Goal: Find specific fact: Find specific fact

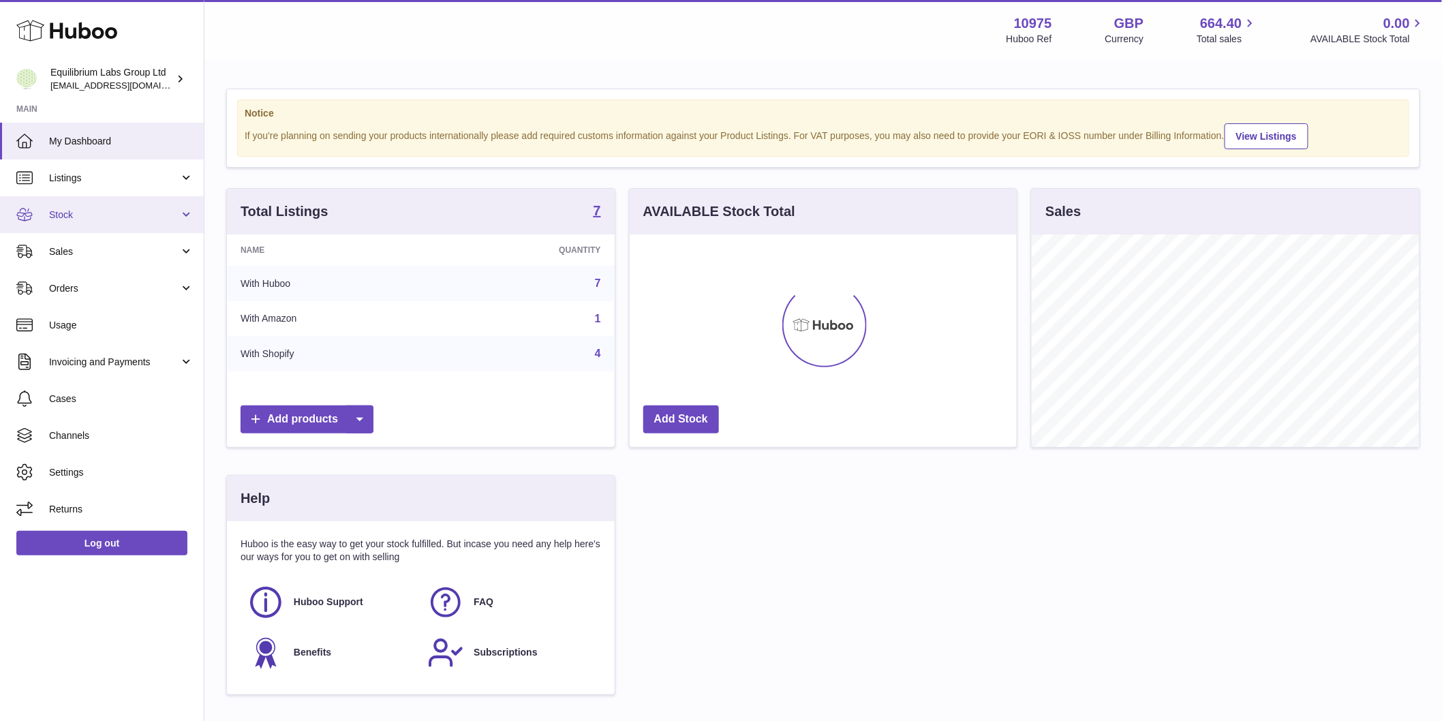
scroll to position [213, 387]
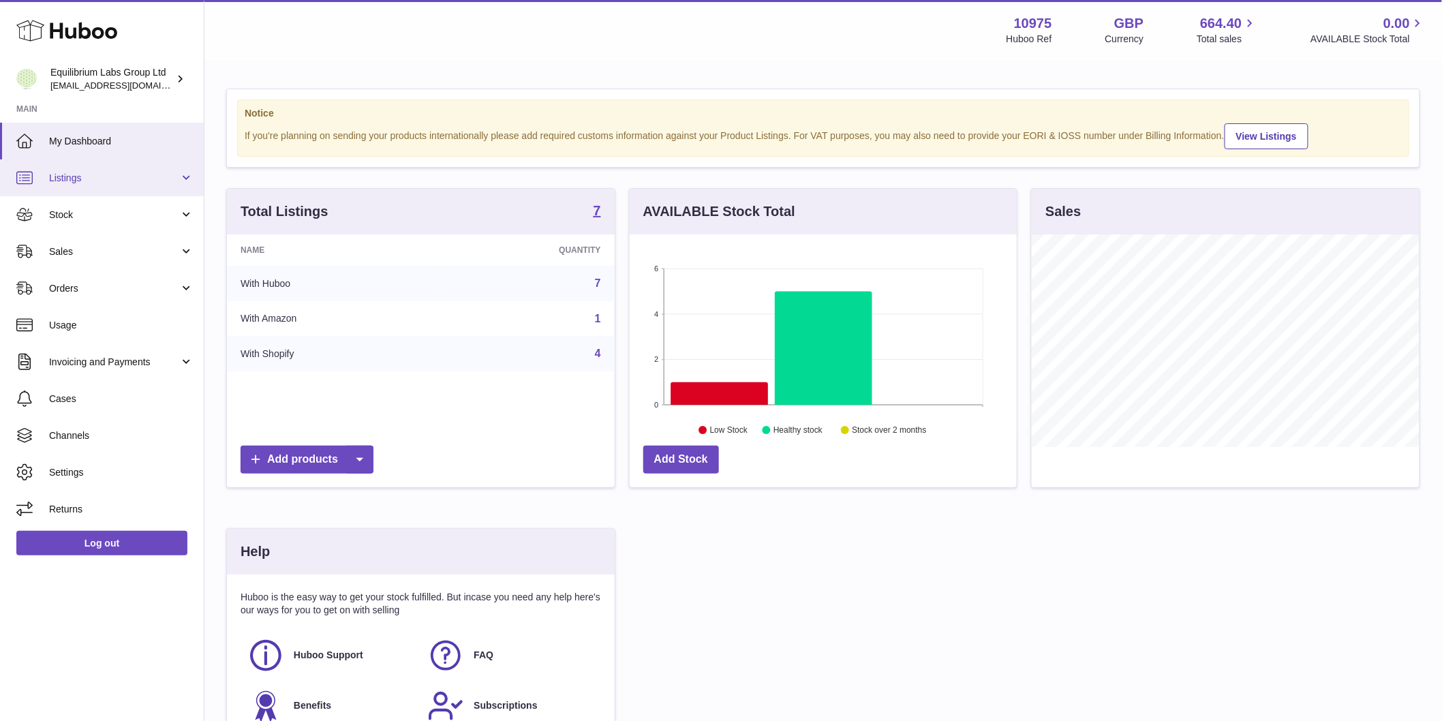
click at [100, 179] on span "Listings" at bounding box center [114, 178] width 130 height 13
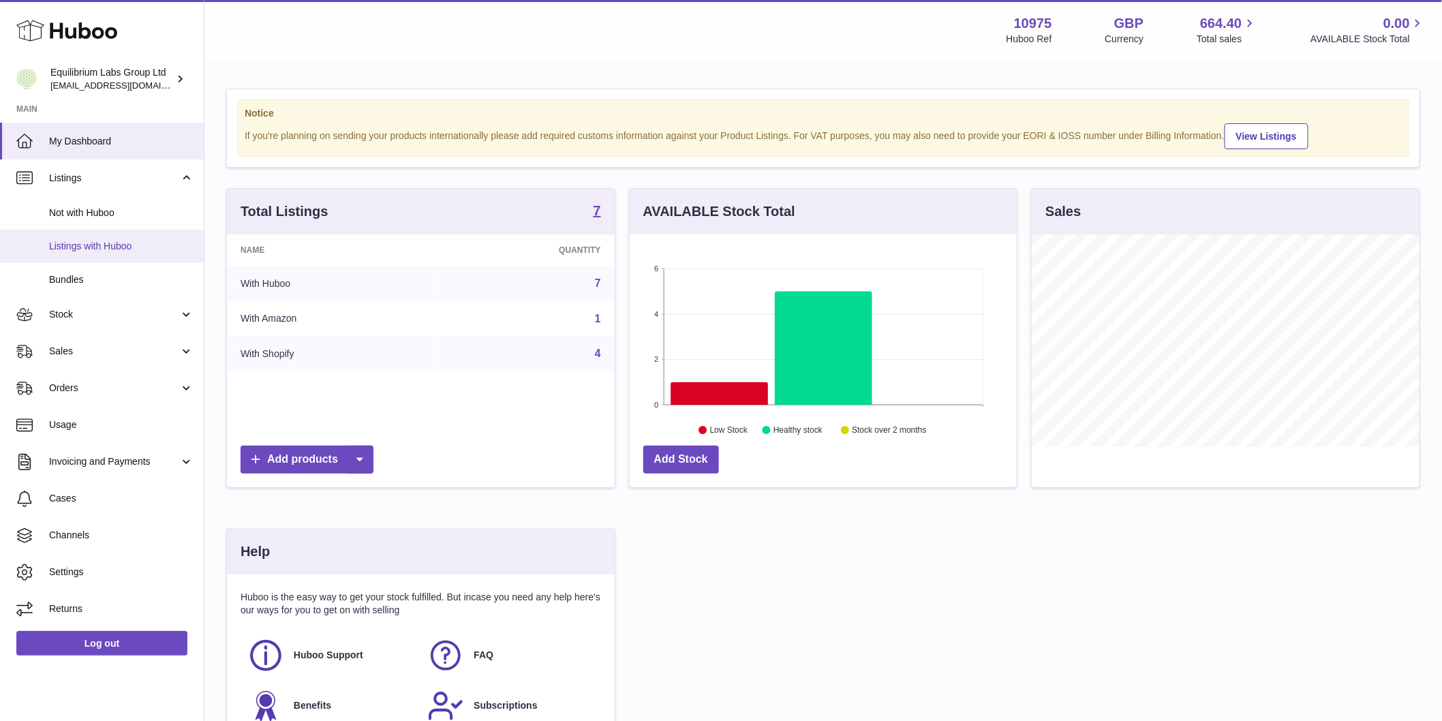
click at [117, 257] on link "Listings with Huboo" at bounding box center [102, 246] width 204 height 33
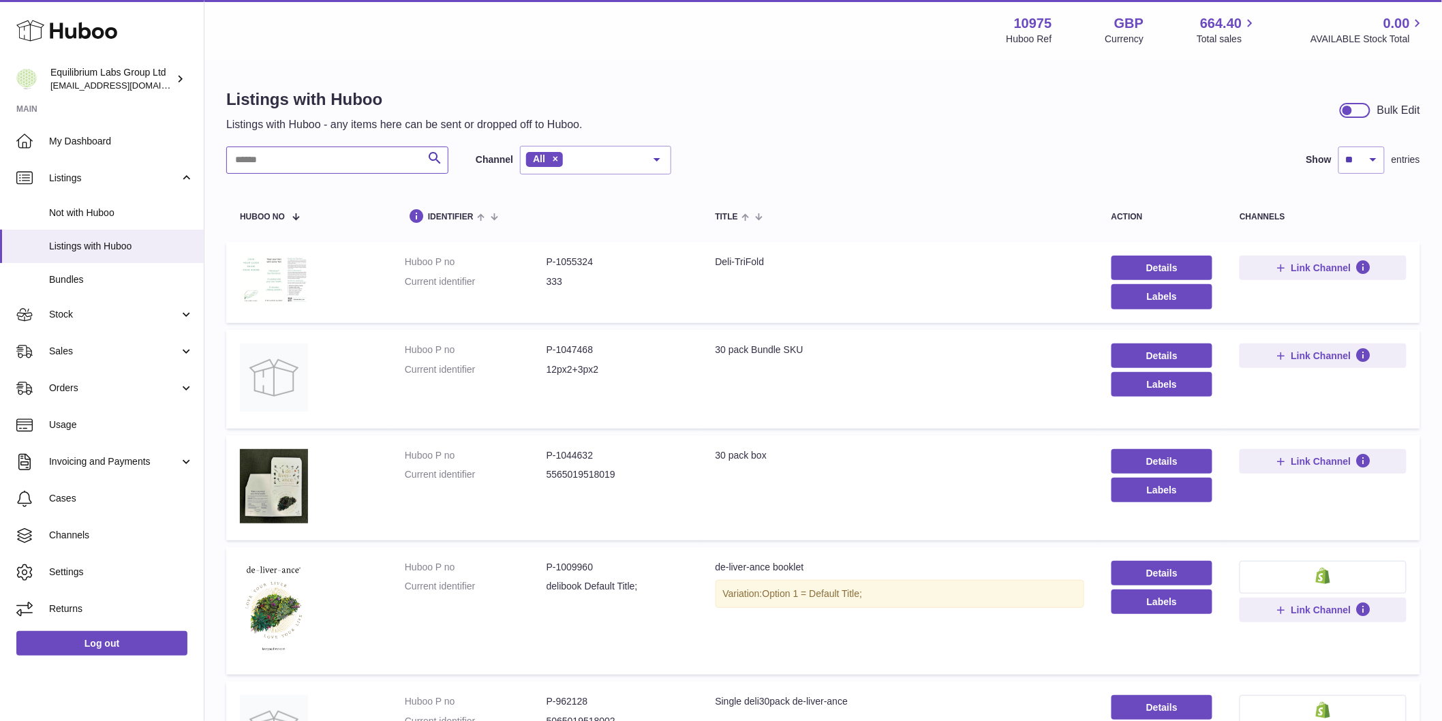
click at [368, 155] on input "text" at bounding box center [337, 159] width 222 height 27
type input "**********"
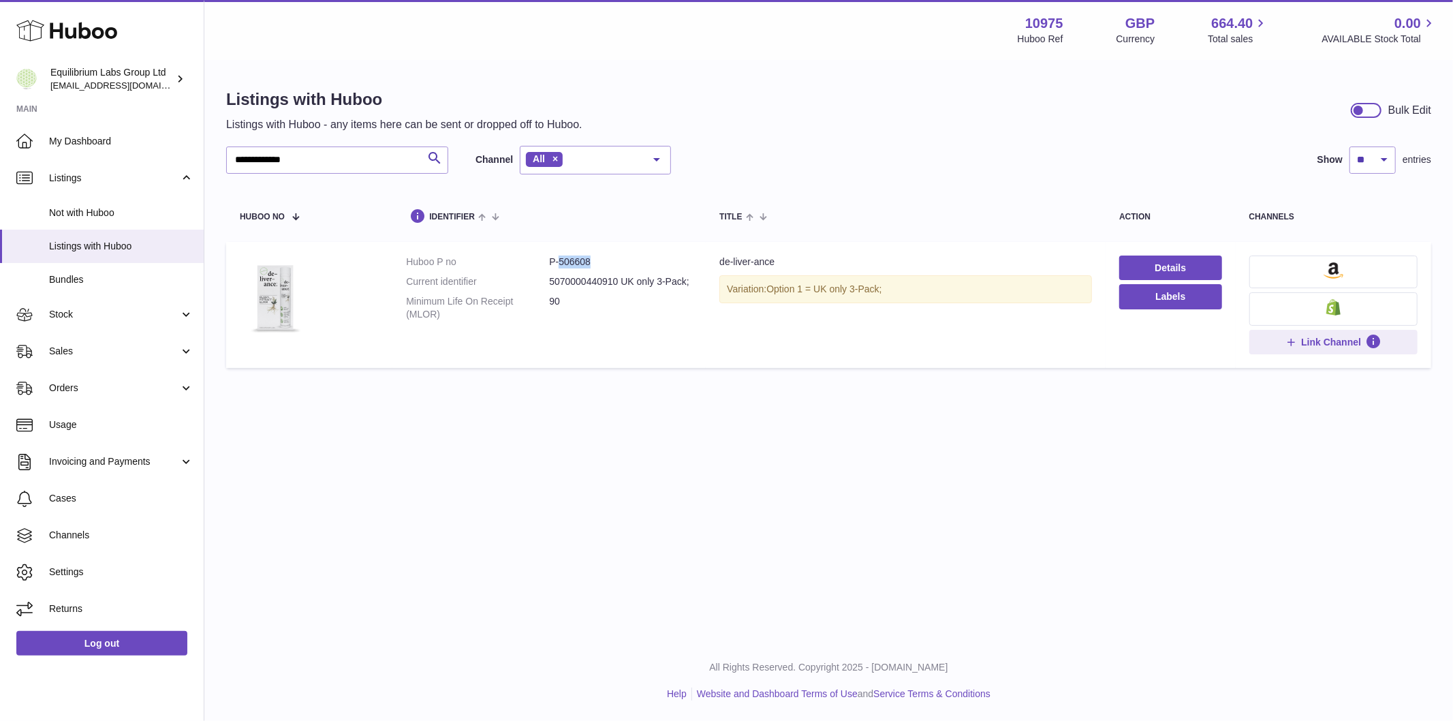
drag, startPoint x: 556, startPoint y: 267, endPoint x: 598, endPoint y: 264, distance: 41.7
click at [598, 264] on dd "P-506608" at bounding box center [620, 261] width 143 height 13
copy dd "506608"
